Goal: Information Seeking & Learning: Check status

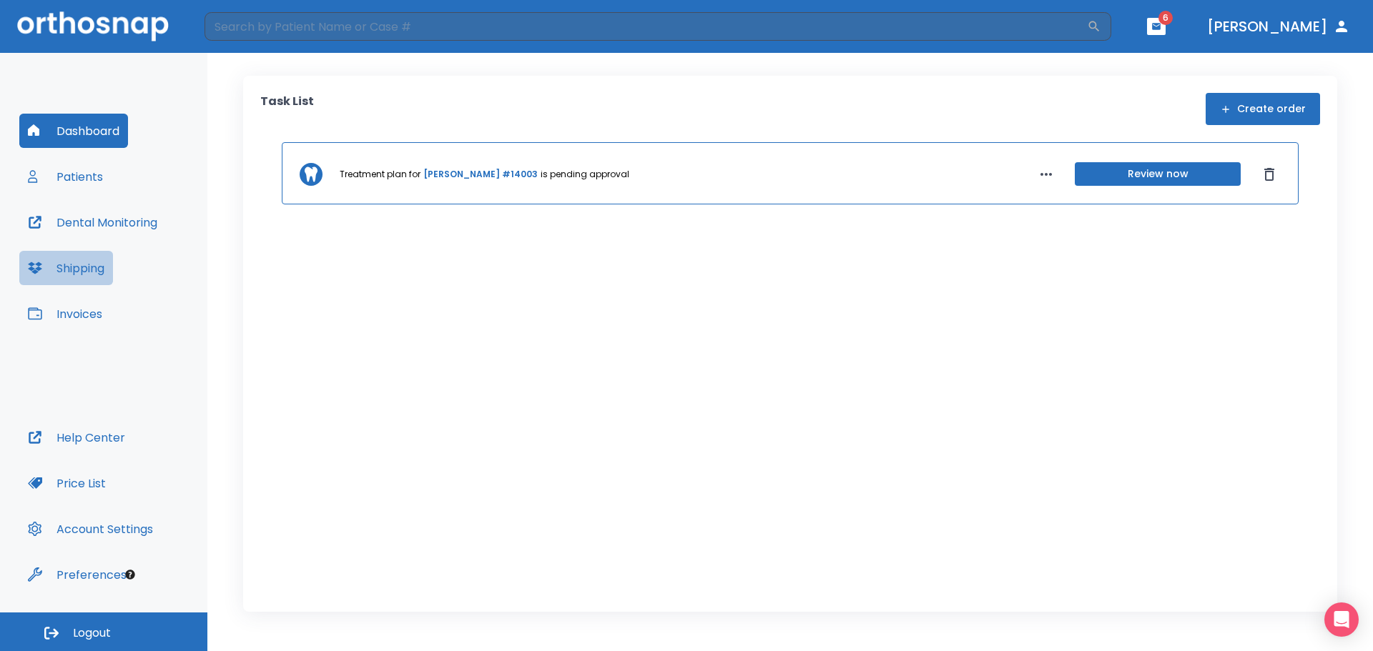
click at [103, 275] on button "Shipping" at bounding box center [66, 268] width 94 height 34
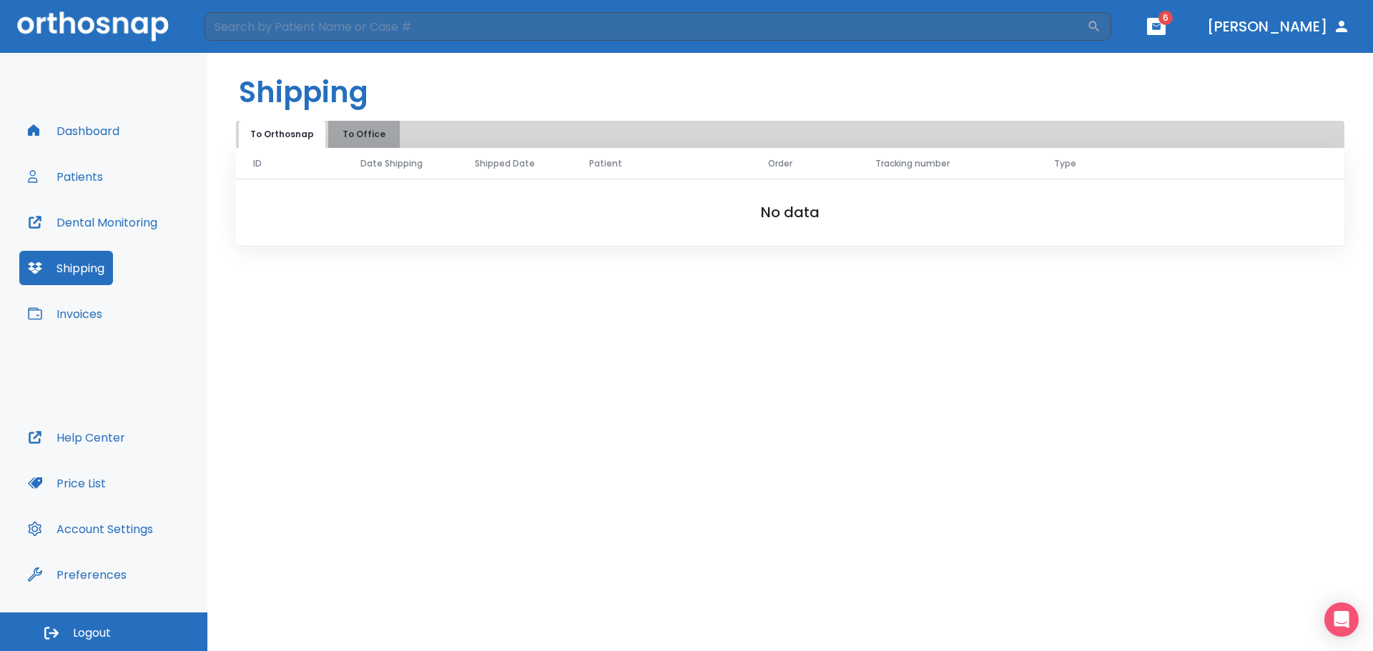
click at [358, 134] on button "To Office" at bounding box center [364, 134] width 72 height 27
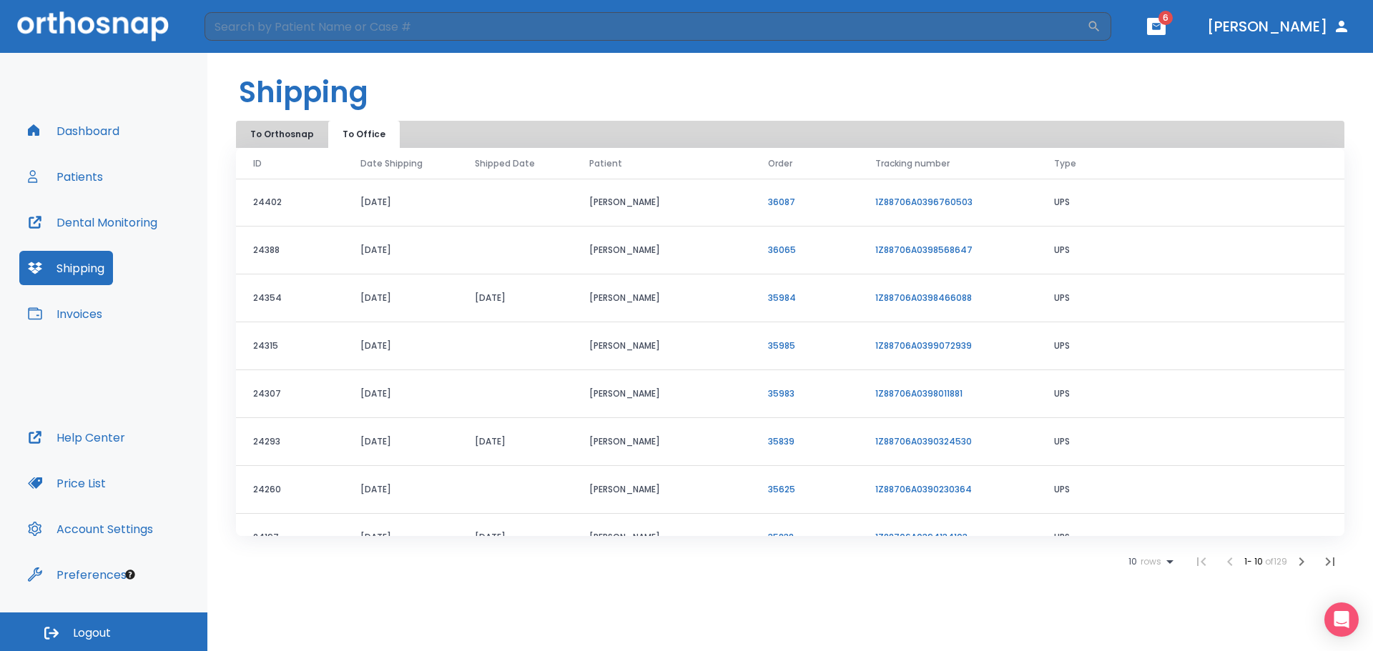
click at [76, 186] on button "Patients" at bounding box center [65, 176] width 92 height 34
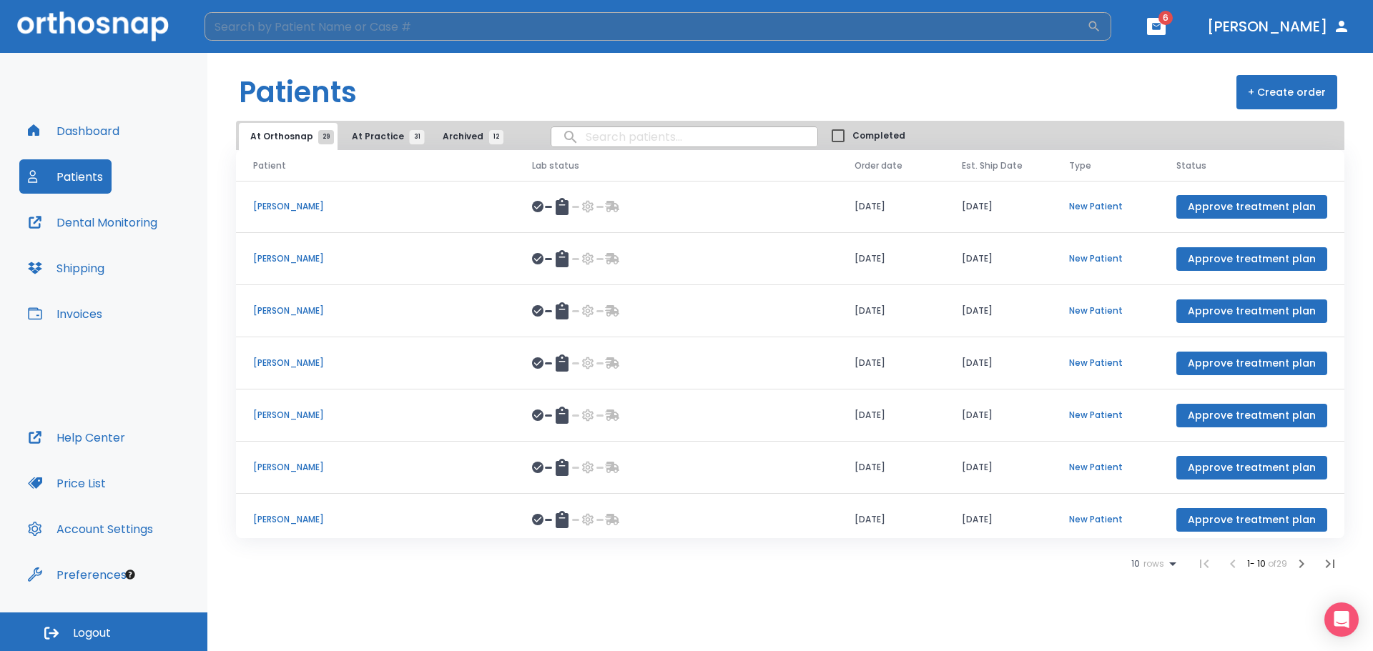
click at [342, 24] on input "search" at bounding box center [646, 26] width 882 height 29
type input "foley"
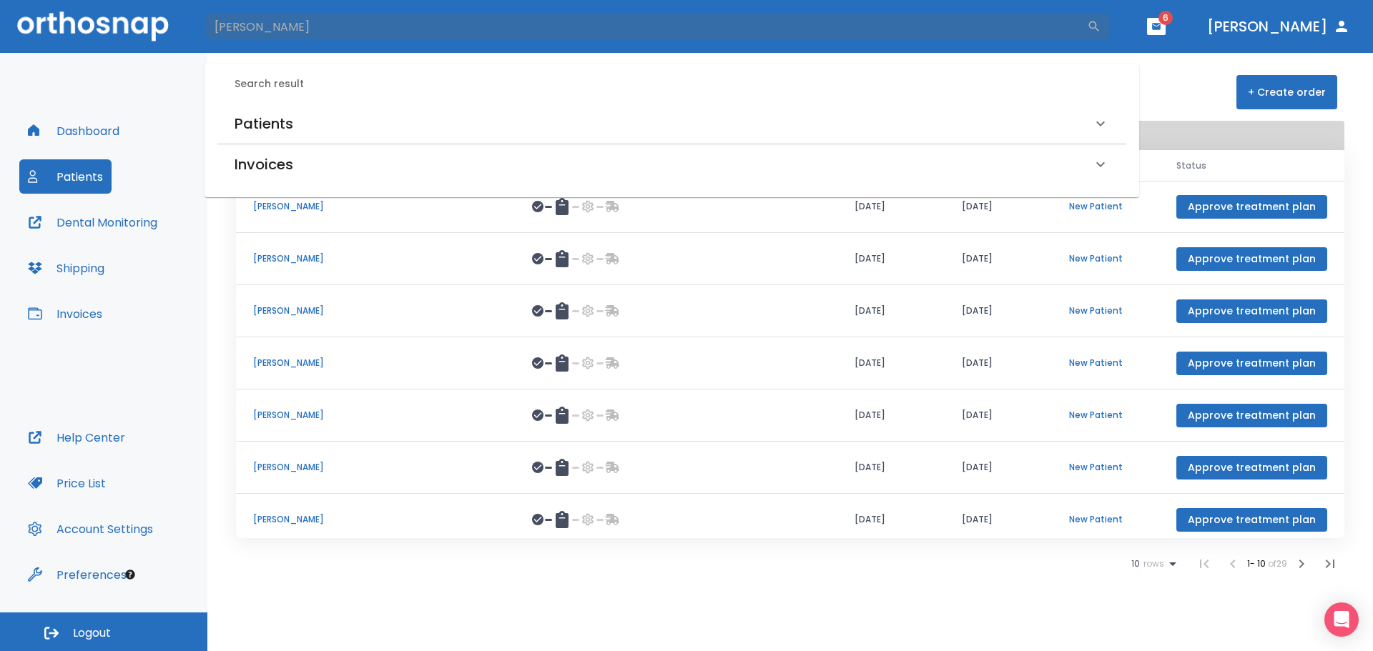
click at [287, 116] on h6 "Patients" at bounding box center [264, 123] width 59 height 23
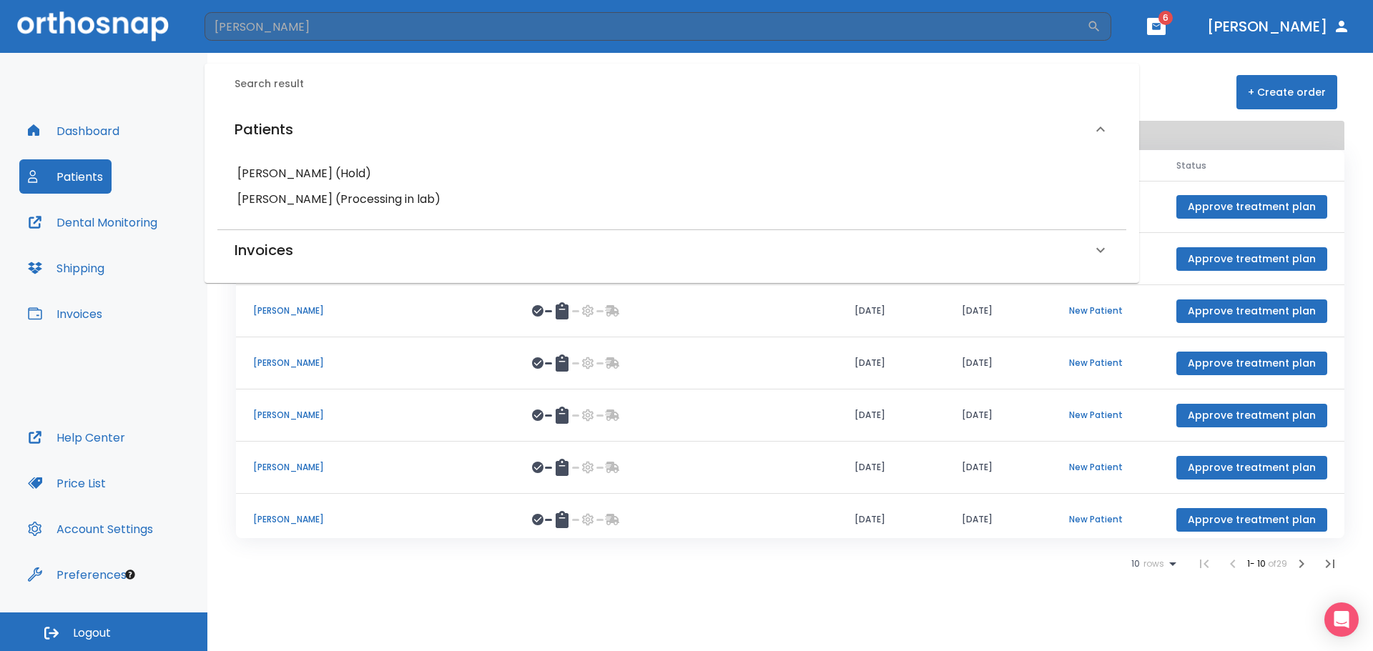
click at [323, 192] on h6 "Oshunti Foley (Processing in lab)" at bounding box center [671, 200] width 869 height 20
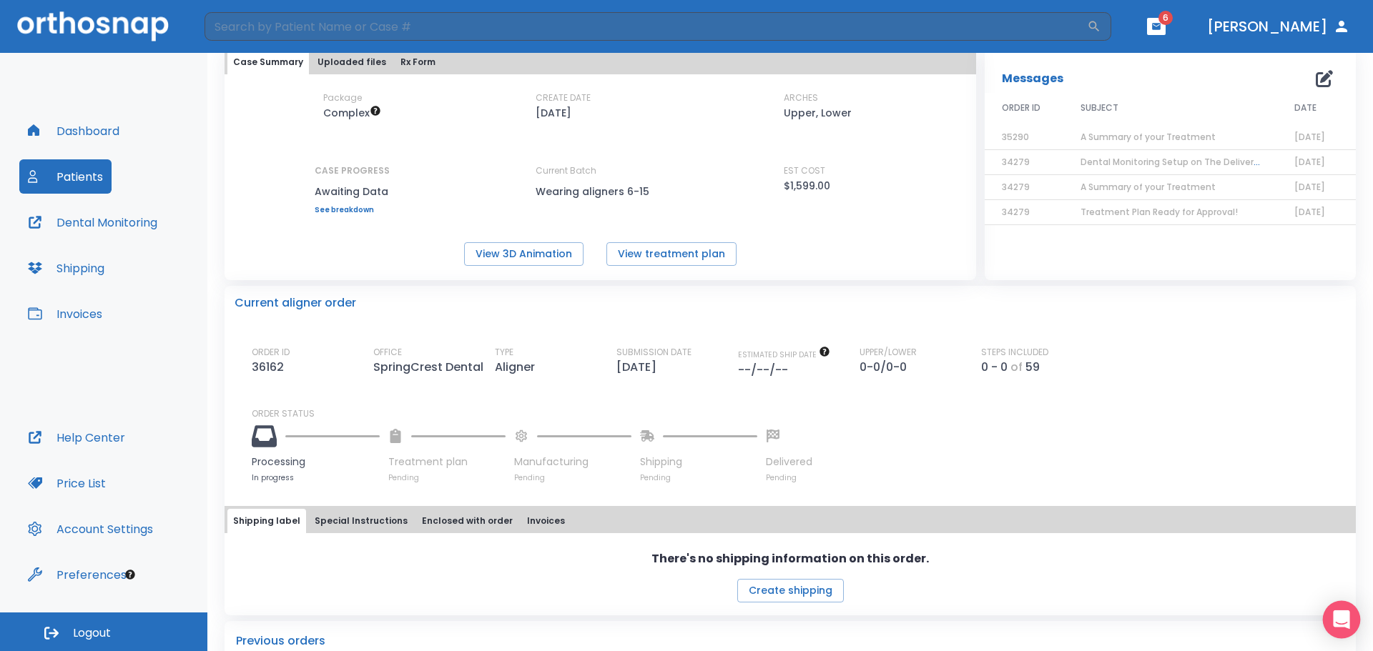
scroll to position [85, 0]
click at [1337, 614] on icon "Open Intercom Messenger" at bounding box center [1341, 620] width 16 height 19
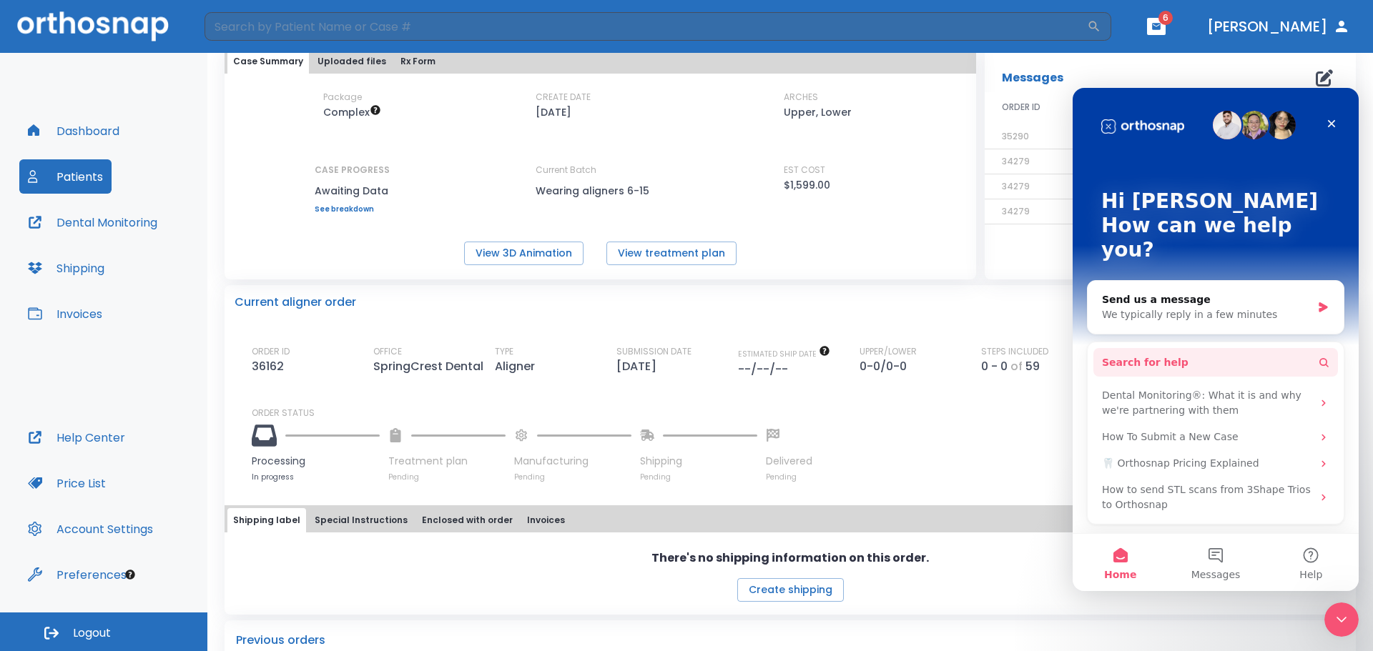
scroll to position [0, 0]
click at [1348, 624] on div "Close Intercom Messenger" at bounding box center [1339, 618] width 34 height 34
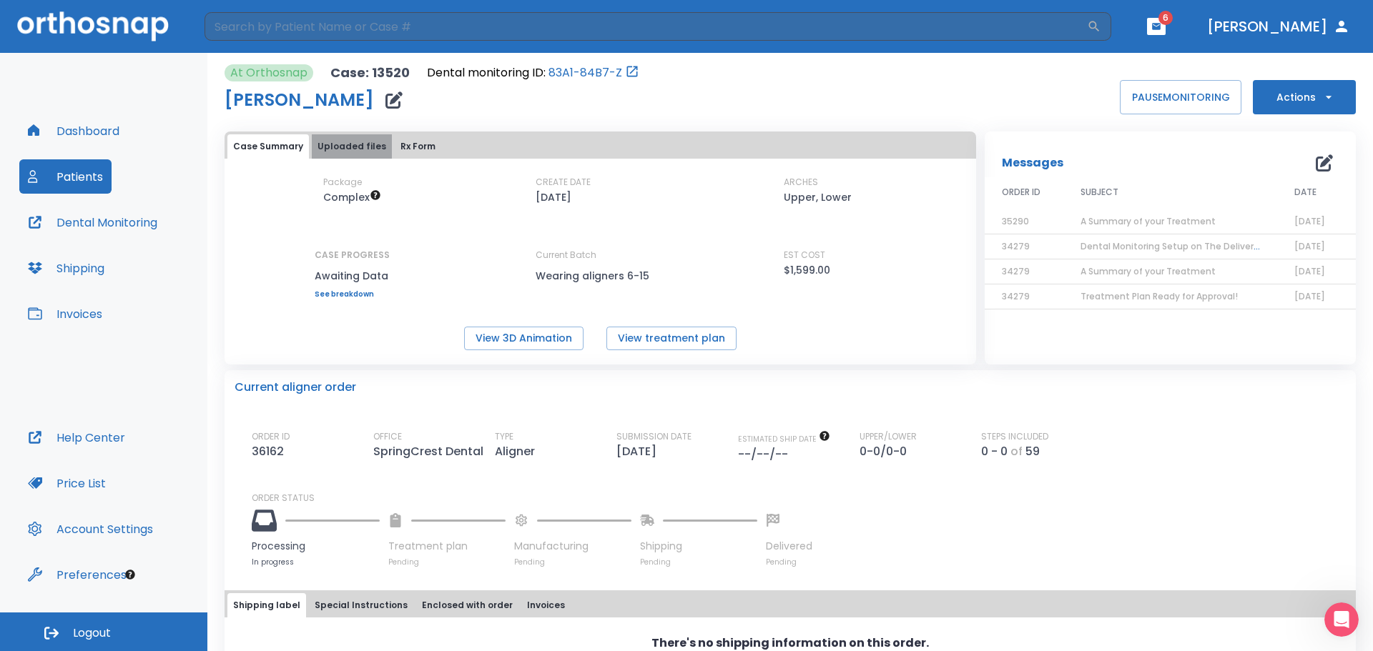
click at [368, 147] on button "Uploaded files" at bounding box center [352, 146] width 80 height 24
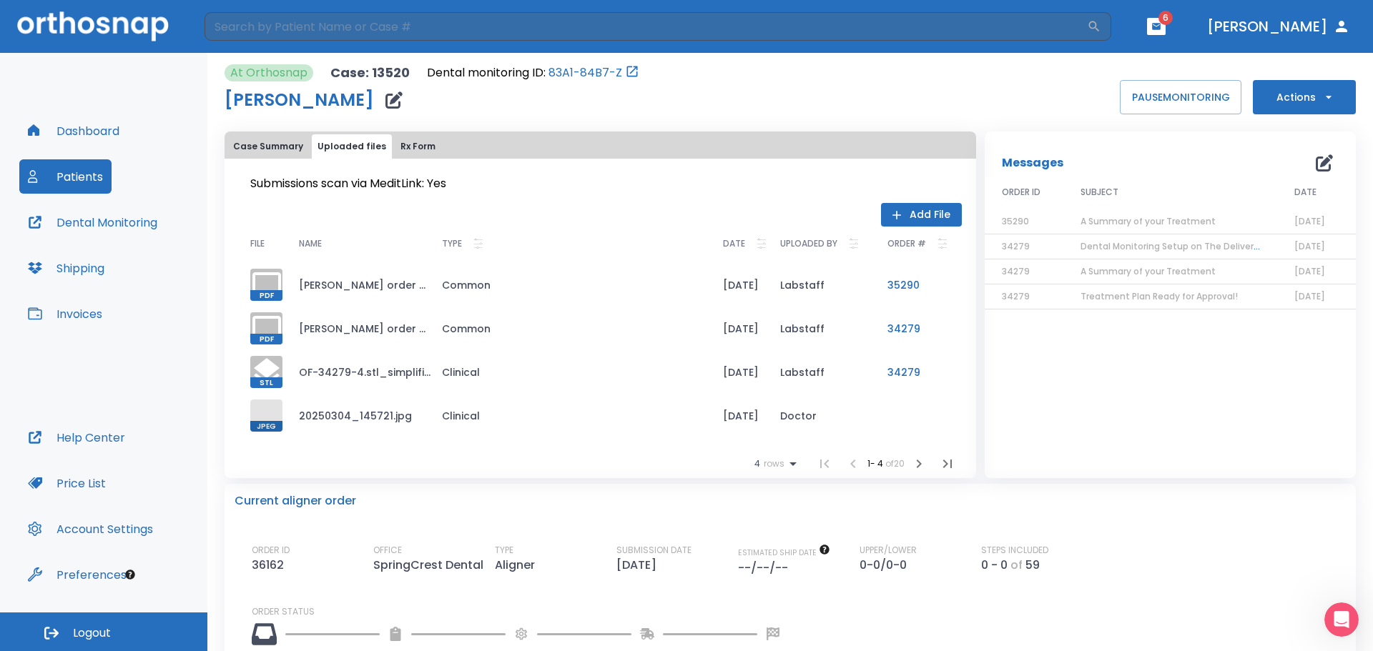
click at [286, 139] on button "Case Summary" at bounding box center [268, 146] width 82 height 24
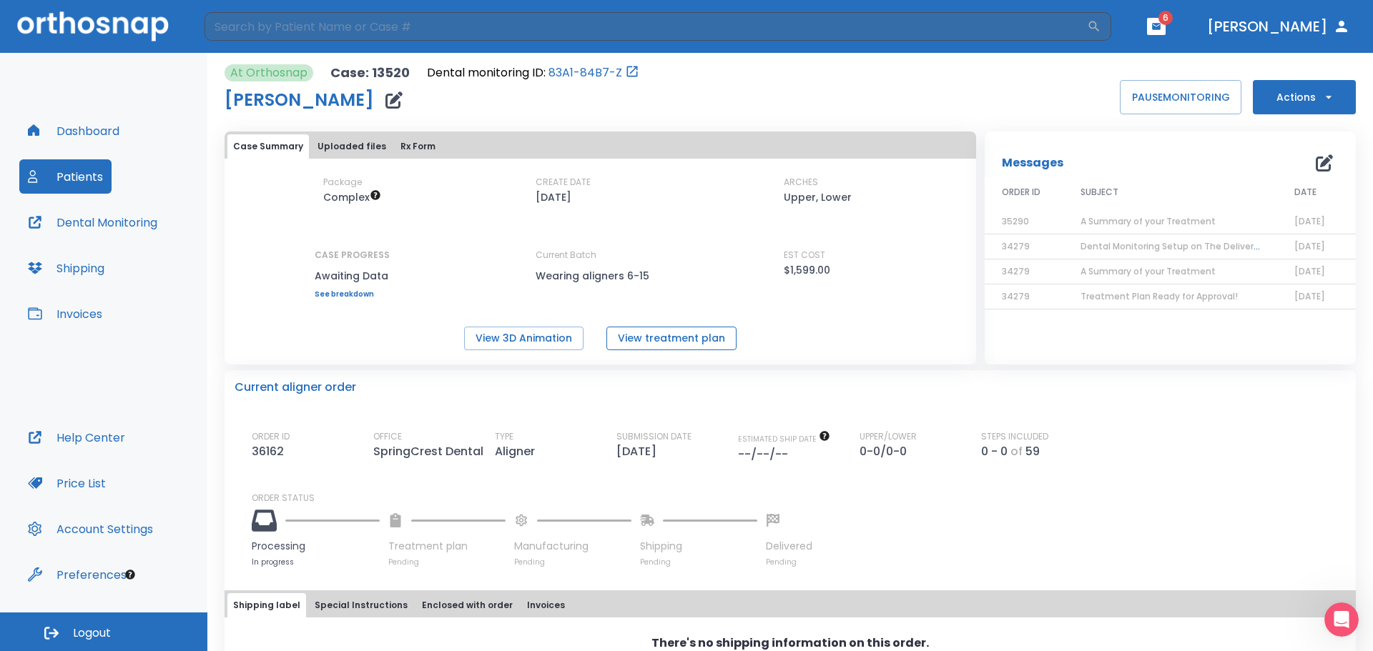
click at [687, 335] on button "View treatment plan" at bounding box center [671, 339] width 130 height 24
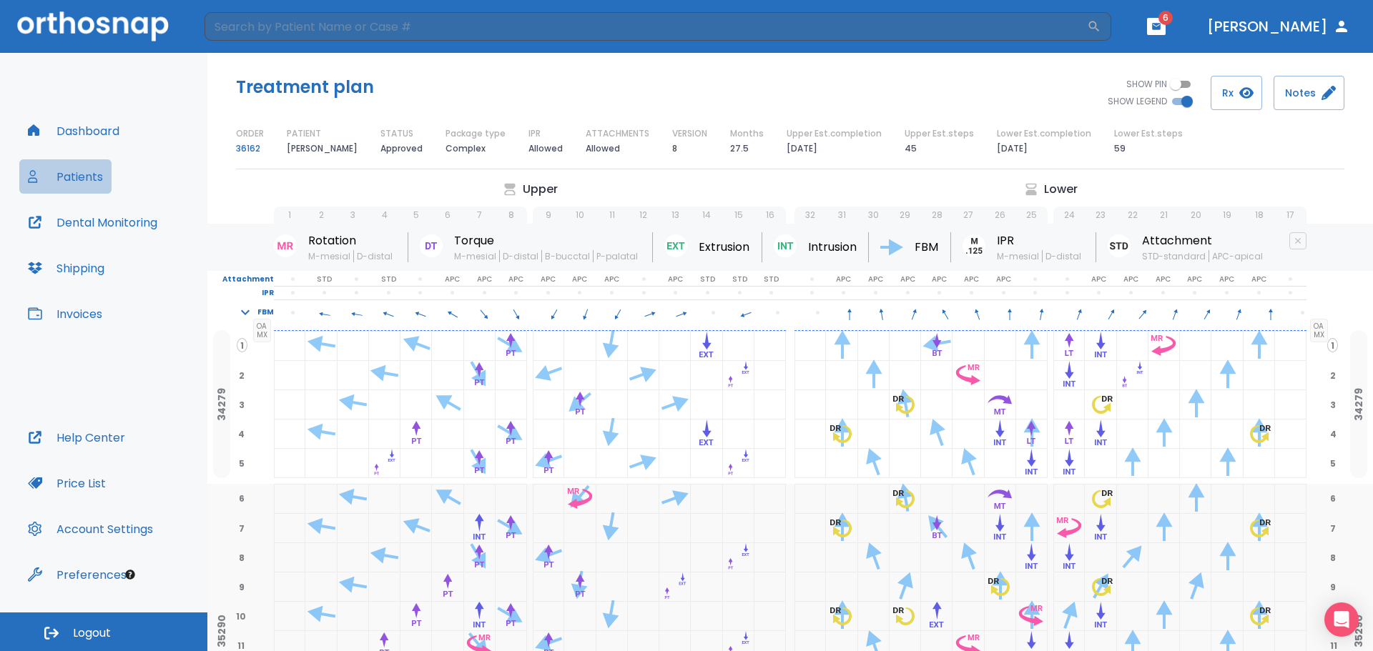
click at [82, 169] on button "Patients" at bounding box center [65, 176] width 92 height 34
